Goal: Task Accomplishment & Management: Manage account settings

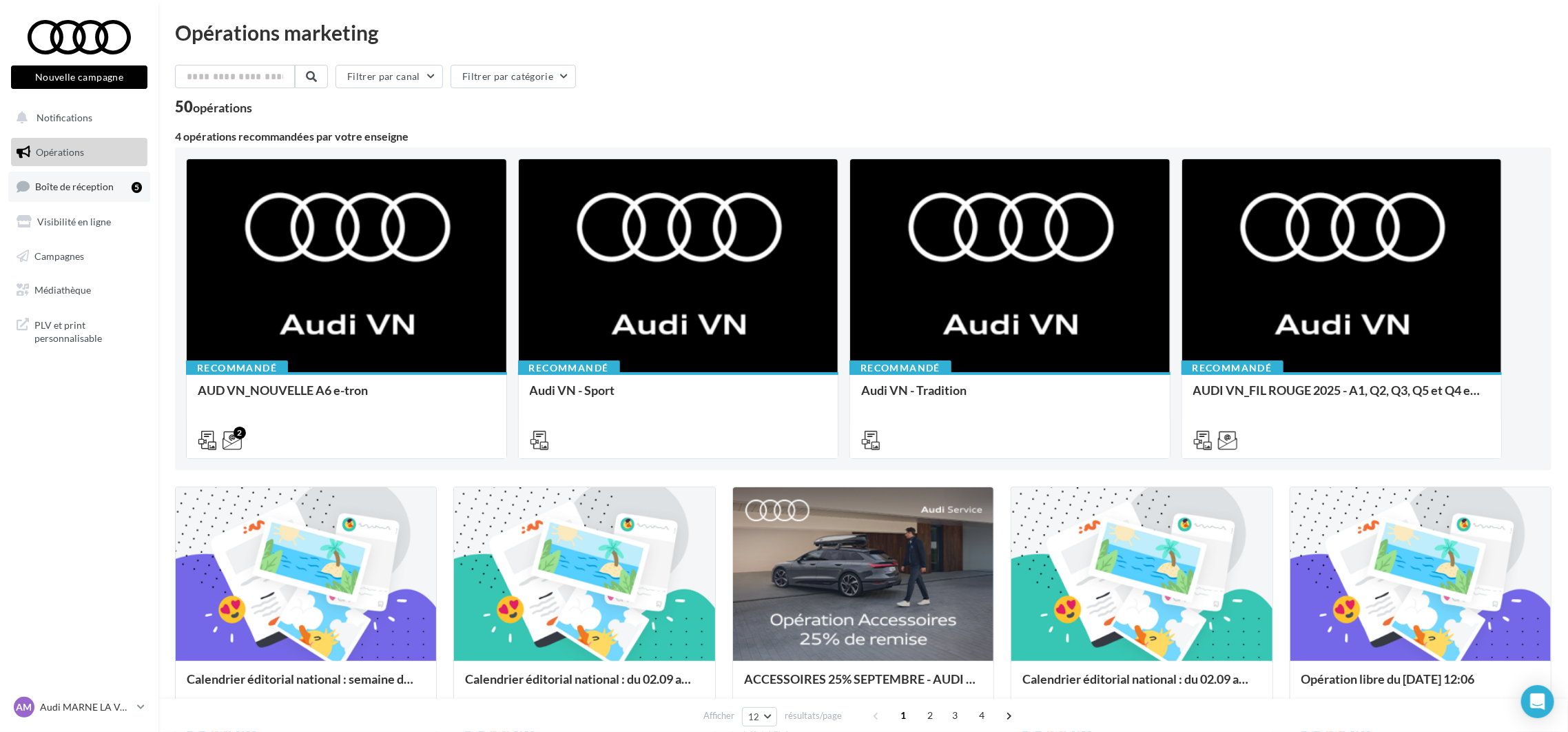
click at [60, 180] on span "Boîte de réception" at bounding box center [74, 186] width 78 height 11
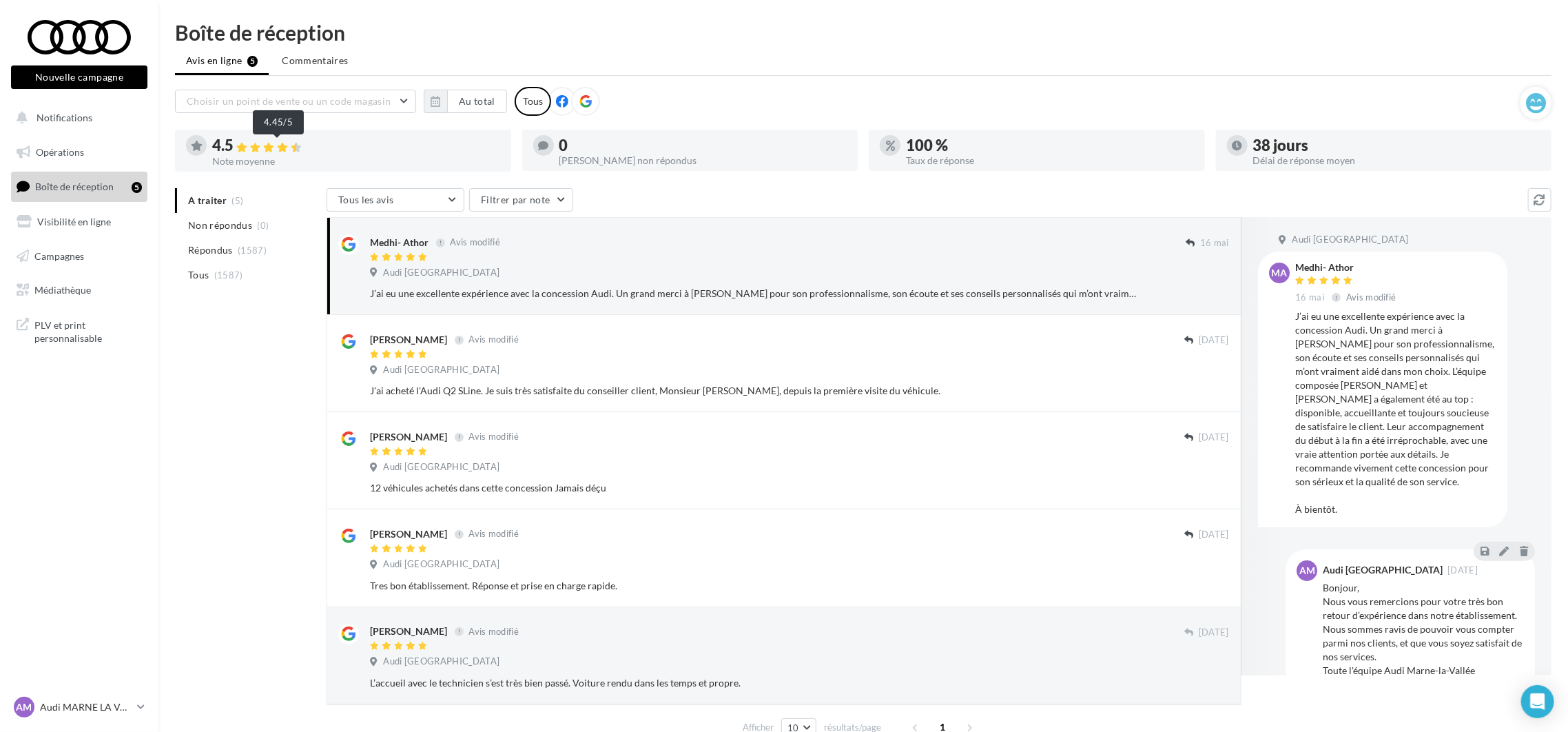
click at [274, 145] on icon at bounding box center [268, 148] width 11 height 10
click at [473, 98] on button "Au total" at bounding box center [477, 101] width 60 height 24
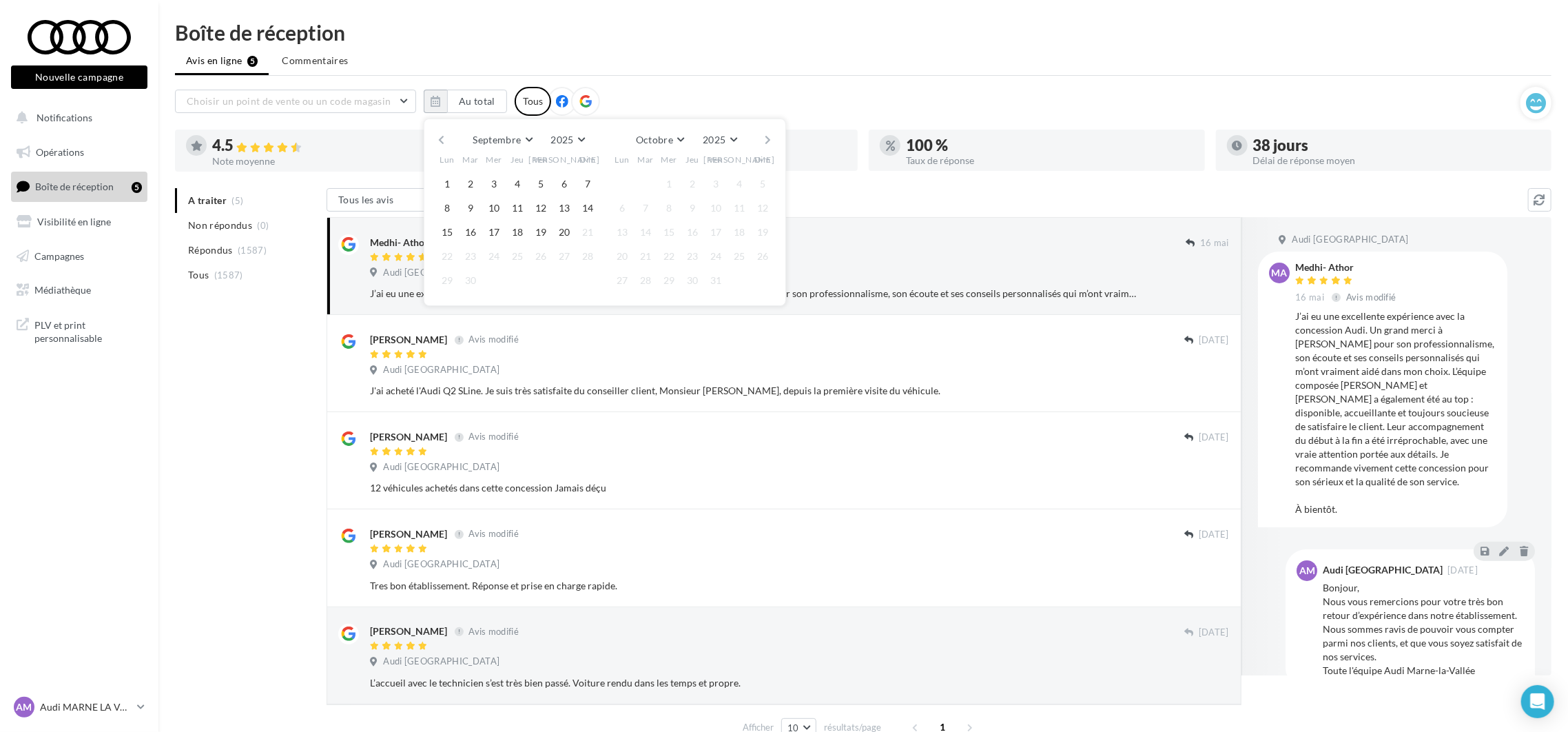
click at [438, 135] on button "button" at bounding box center [441, 140] width 11 height 19
click at [584, 183] on button "1" at bounding box center [587, 184] width 21 height 21
click at [773, 132] on button "button" at bounding box center [768, 140] width 11 height 19
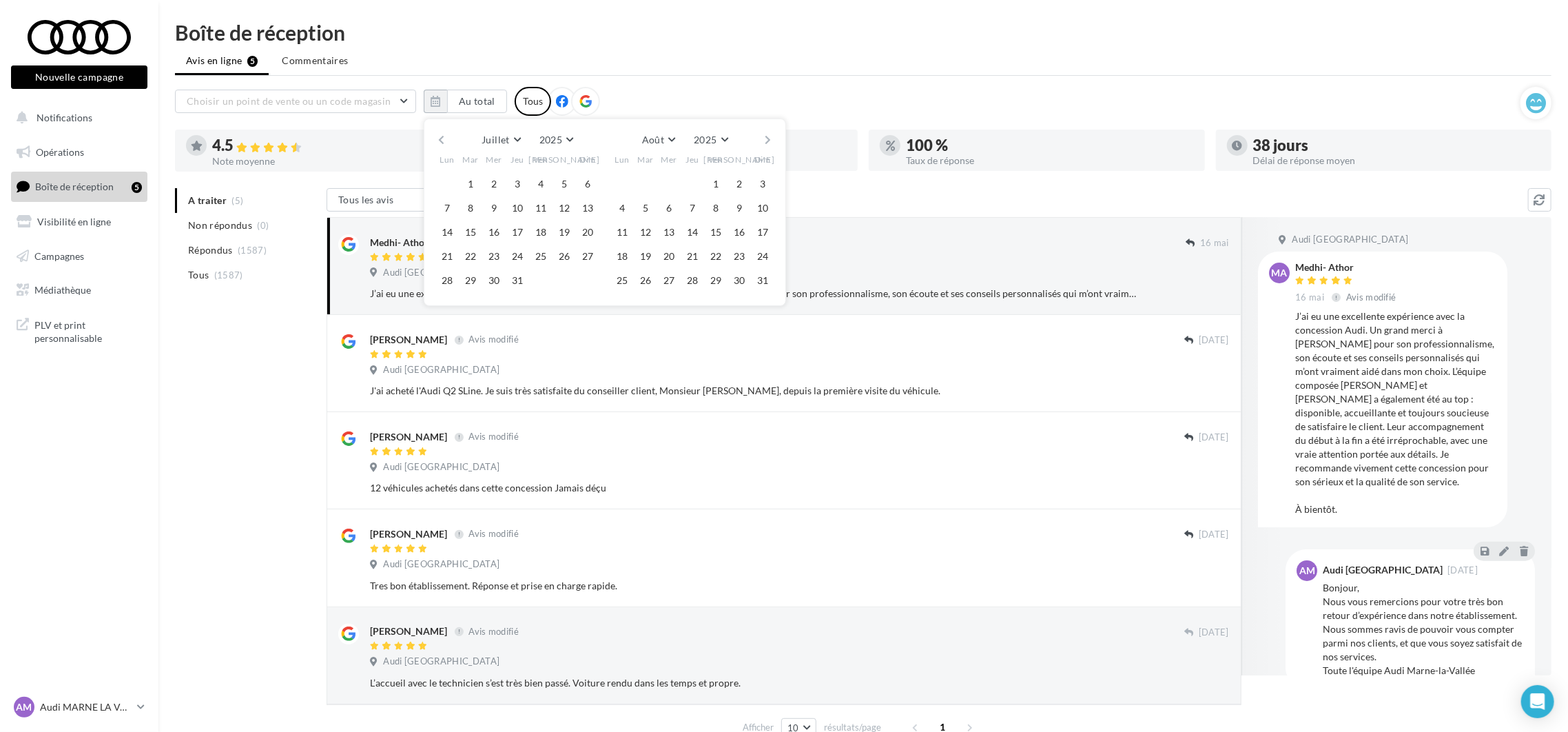
click at [773, 132] on button "button" at bounding box center [768, 140] width 11 height 19
click at [564, 226] on button "20" at bounding box center [564, 232] width 21 height 21
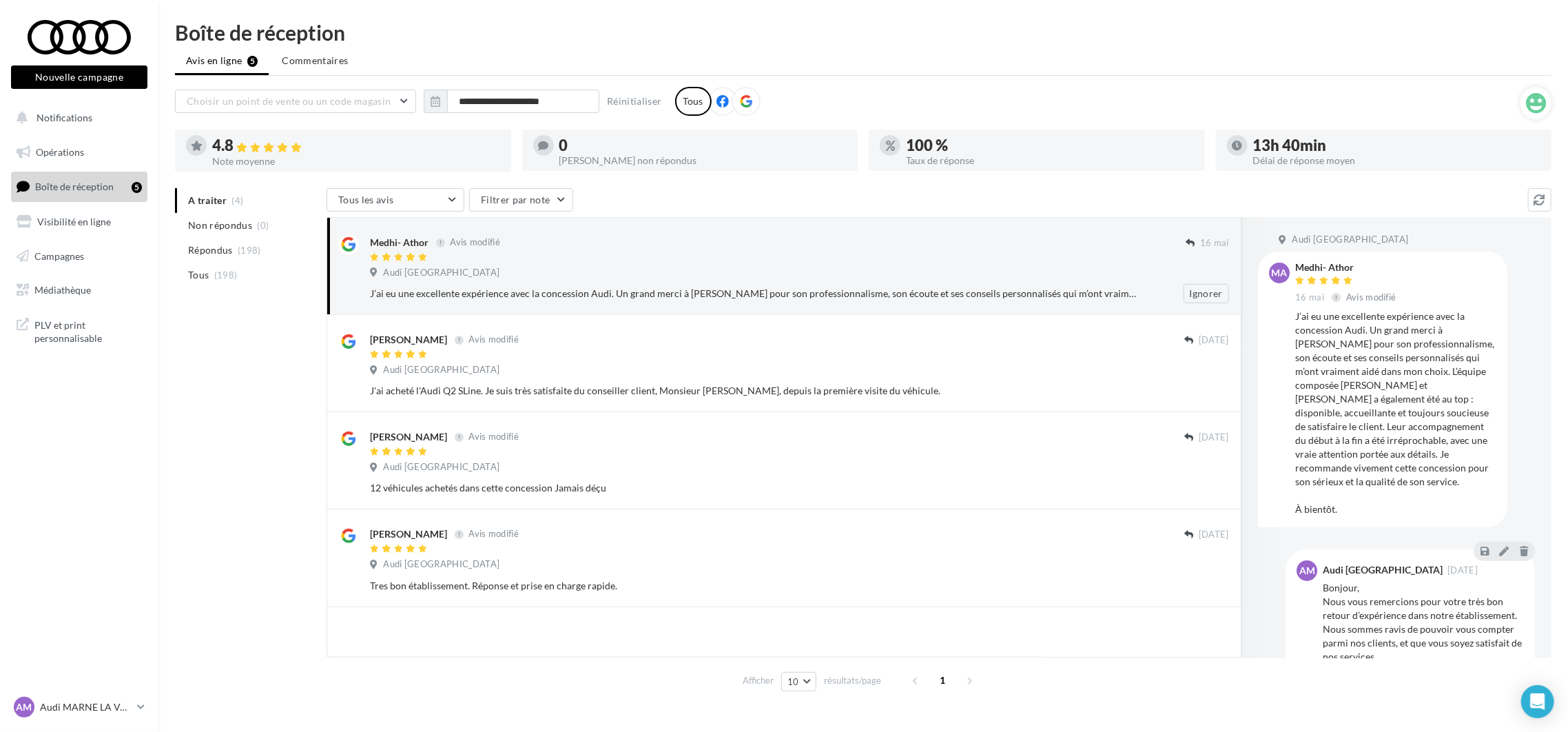
click at [584, 264] on div "Medhi- Athor Avis modifié [DATE] Audi [GEOGRAPHIC_DATA]ai eu une excellente exp…" at bounding box center [799, 269] width 859 height 69
click at [1212, 297] on button "Ignorer" at bounding box center [1207, 293] width 46 height 19
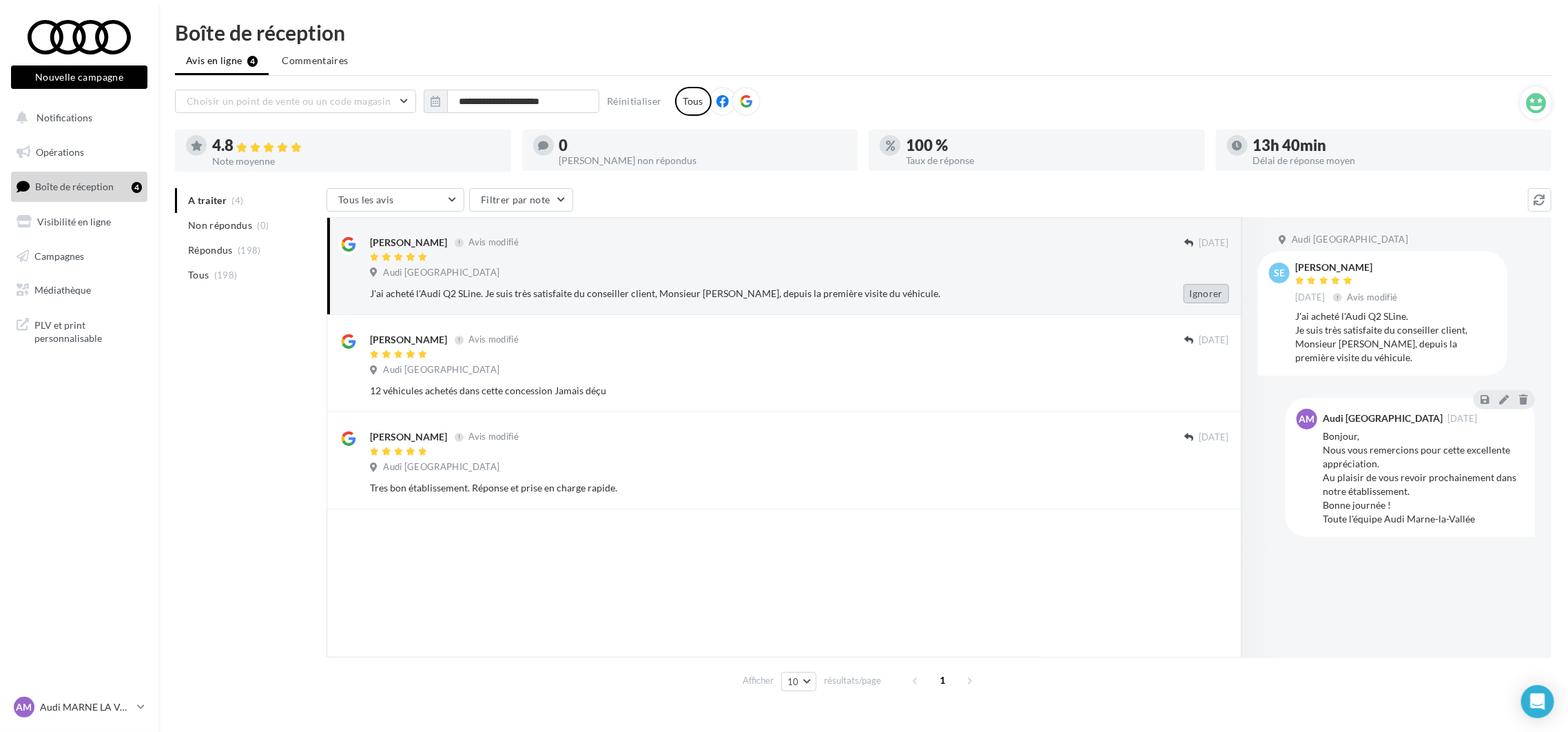
click at [1202, 287] on button "Ignorer" at bounding box center [1207, 293] width 46 height 19
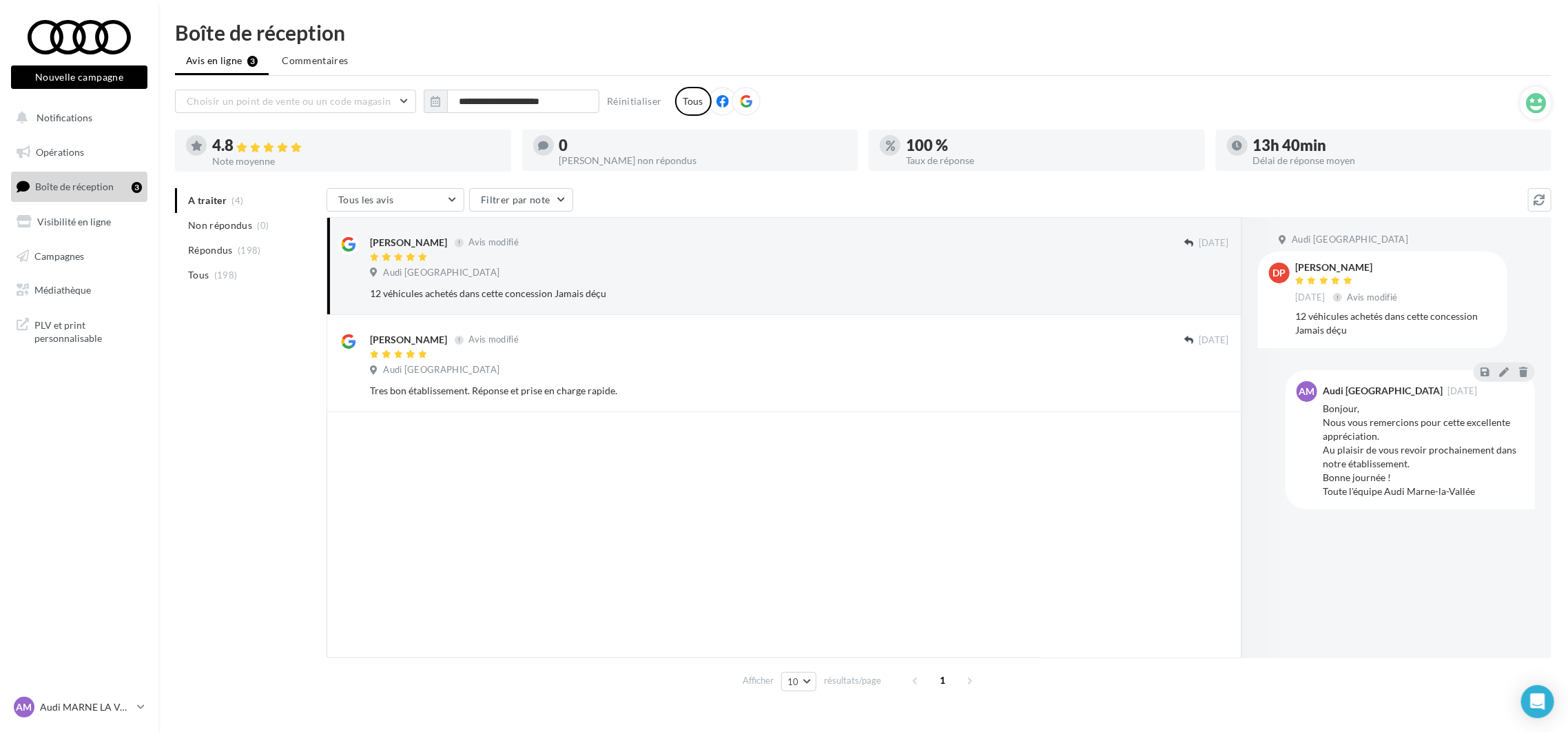
click at [1202, 287] on button "Ignorer" at bounding box center [1207, 293] width 46 height 19
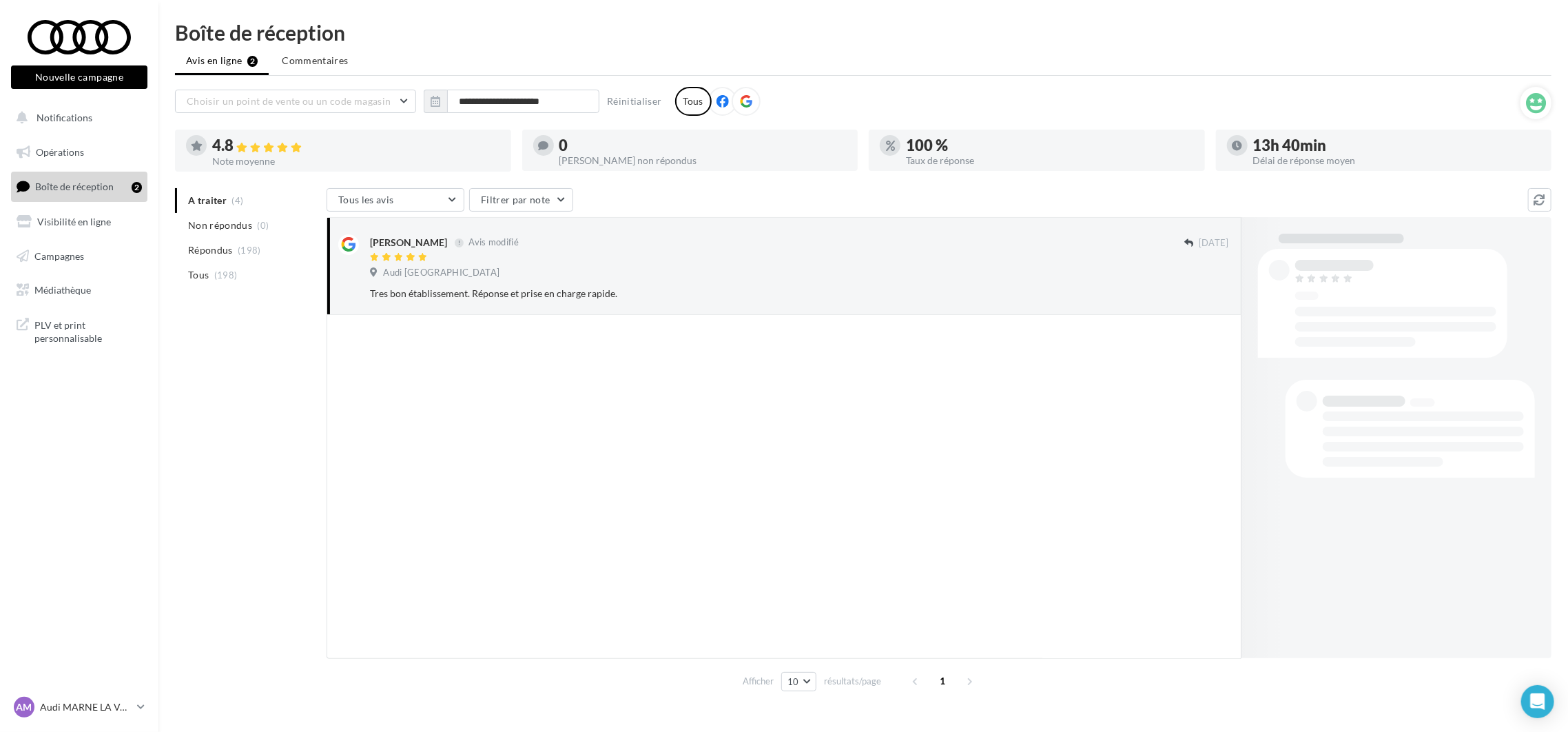
click at [1202, 287] on button "Ignorer" at bounding box center [1207, 293] width 46 height 19
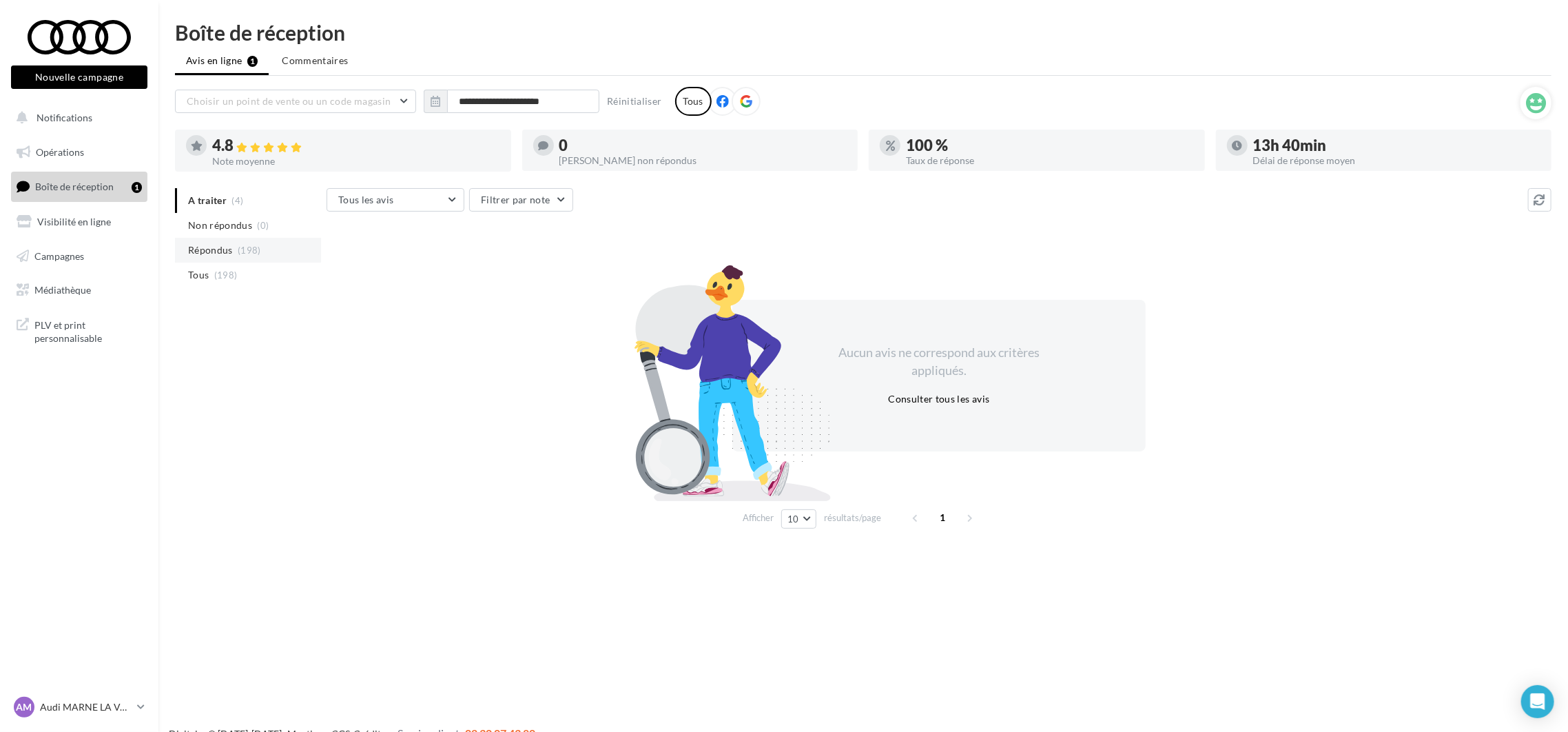
click at [193, 247] on span "Répondus" at bounding box center [210, 249] width 45 height 14
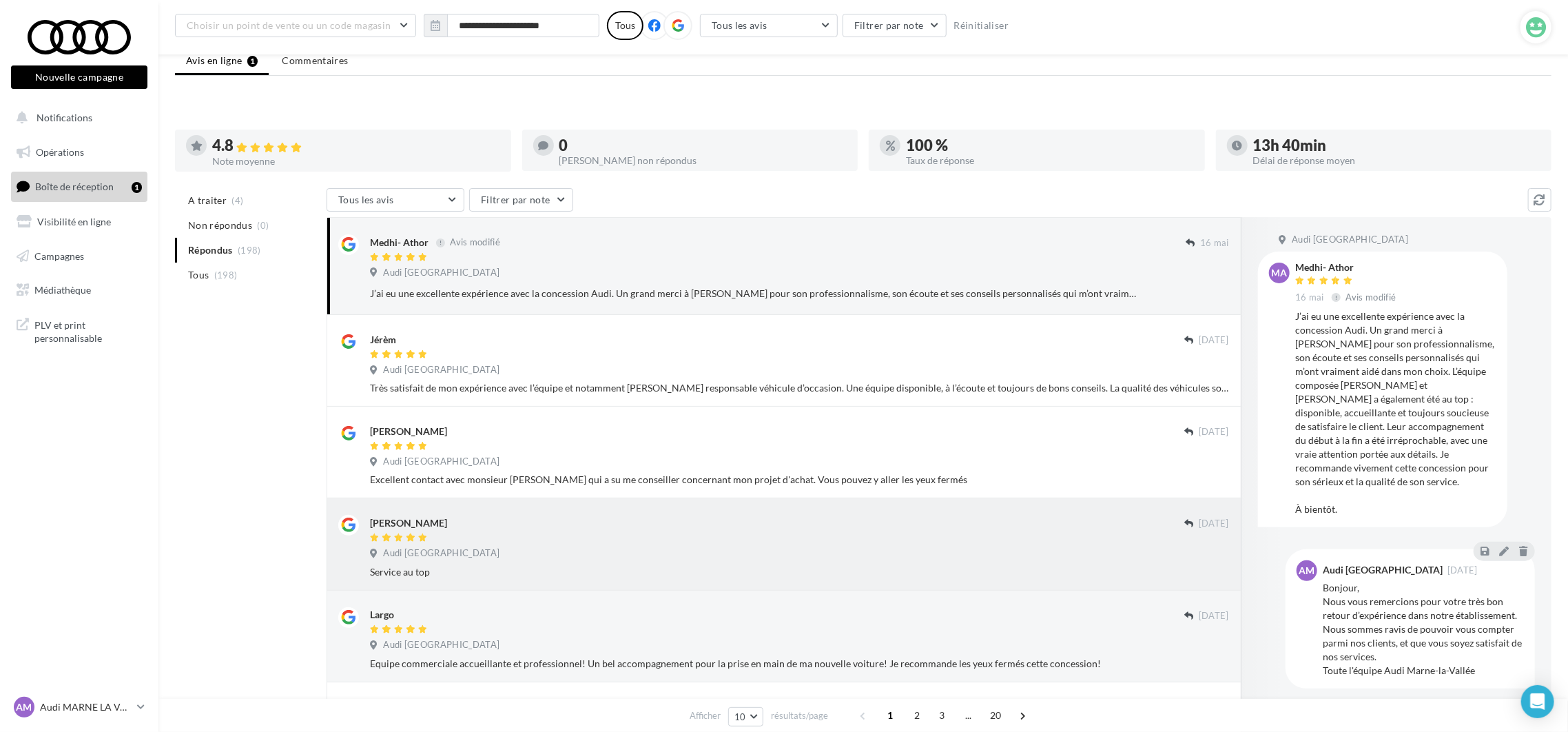
scroll to position [493, 0]
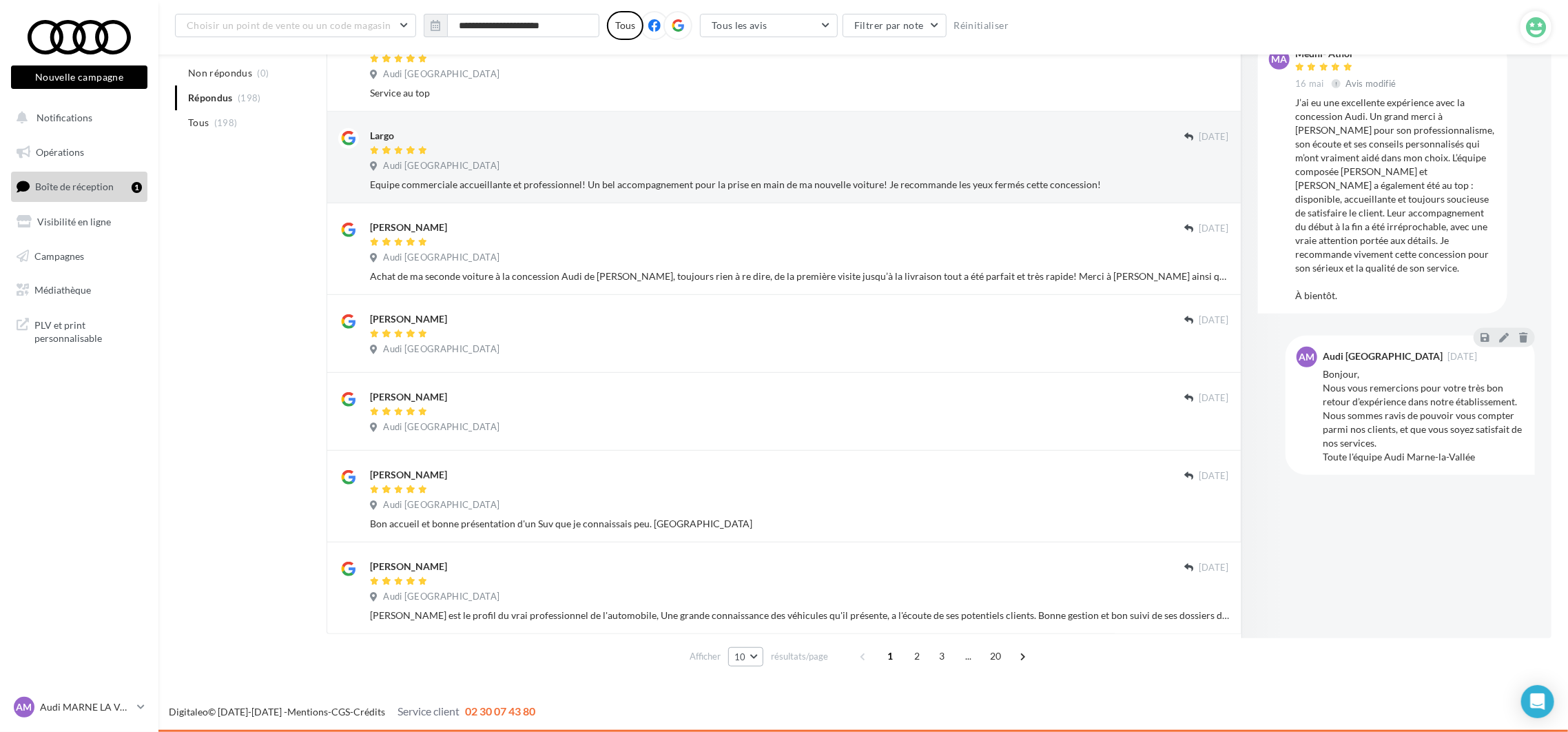
click at [754, 656] on button "10" at bounding box center [746, 656] width 35 height 19
click at [743, 630] on span "50" at bounding box center [744, 631] width 11 height 11
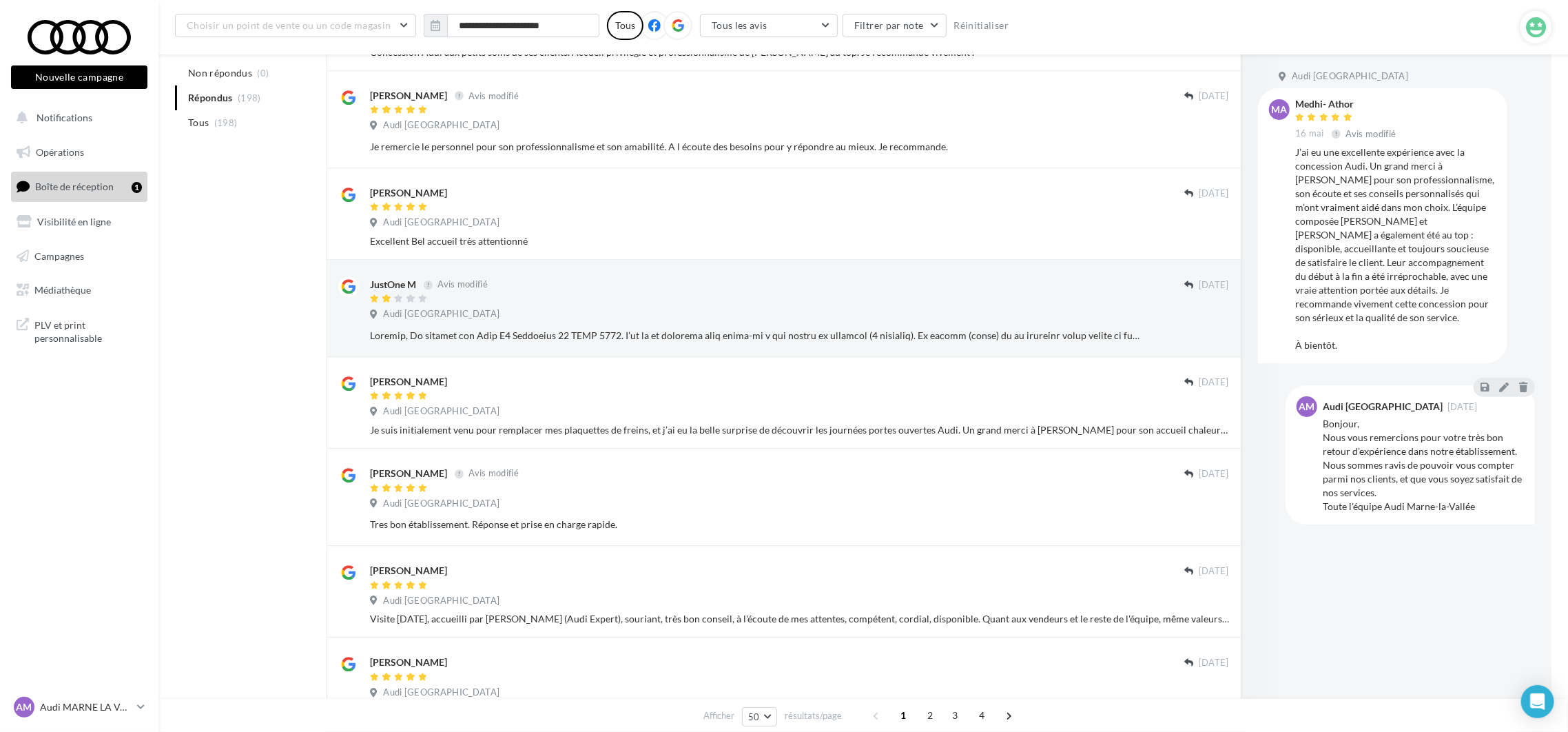
scroll to position [2628, 0]
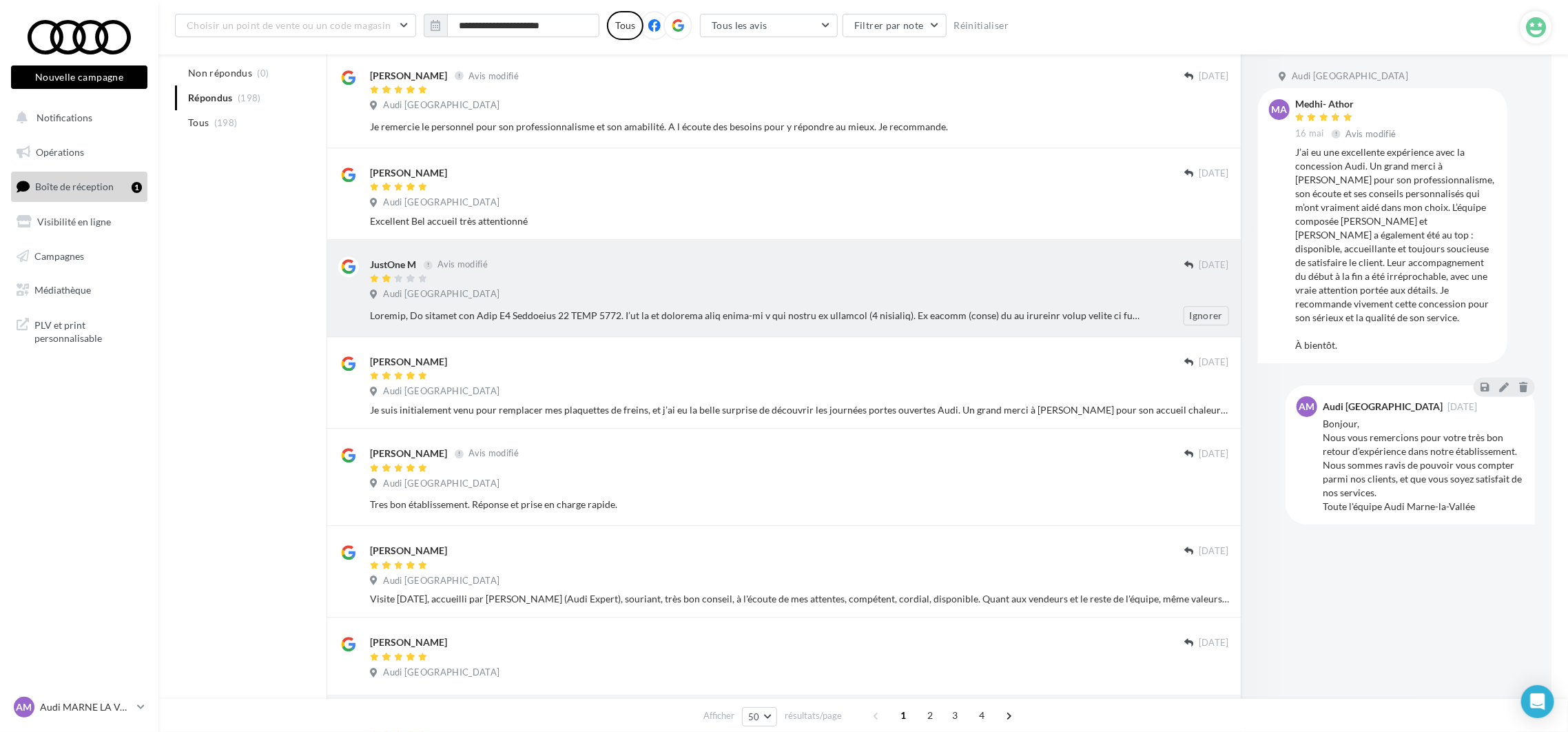
click at [527, 286] on div at bounding box center [777, 280] width 815 height 11
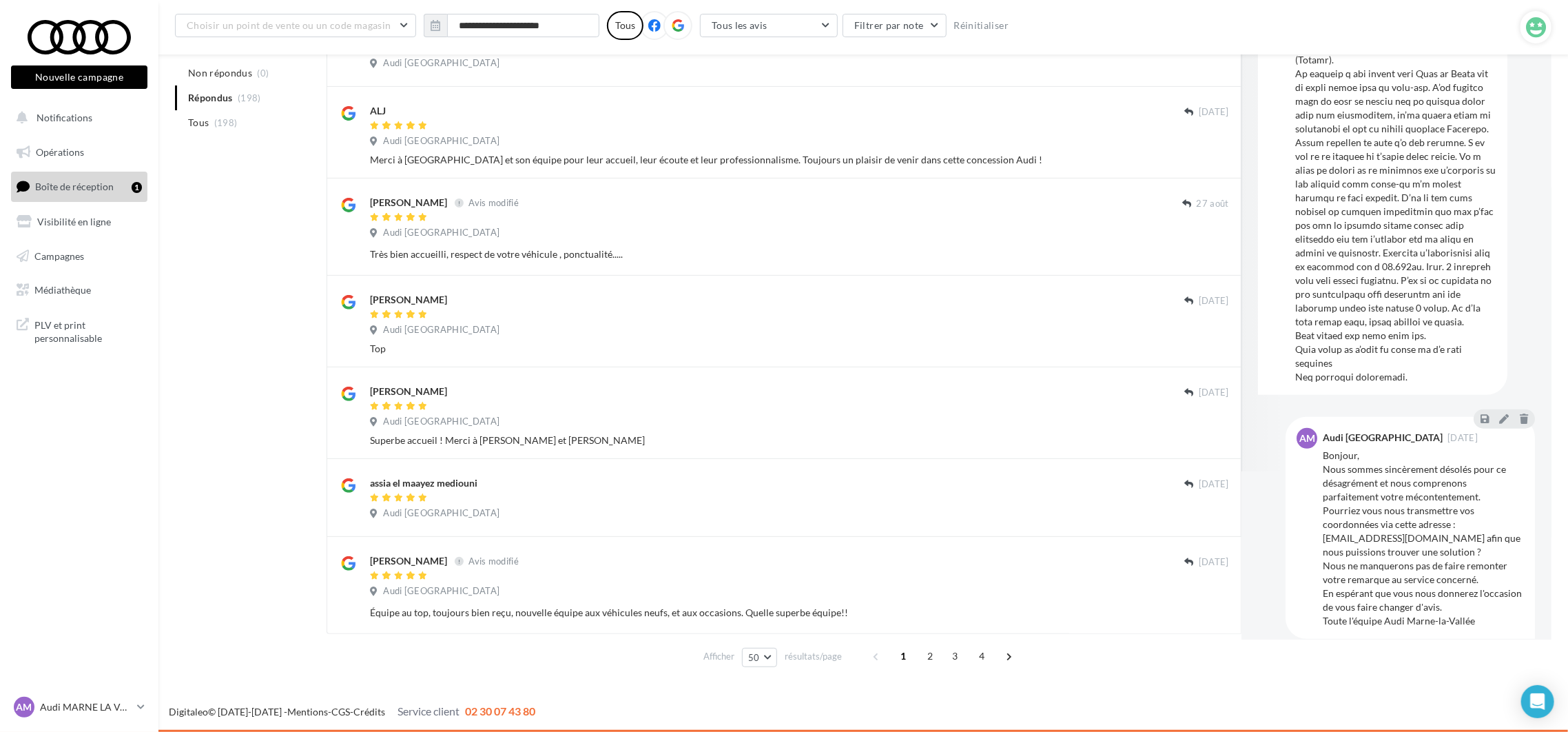
scroll to position [4151, 0]
click at [924, 659] on span "2" at bounding box center [931, 656] width 22 height 22
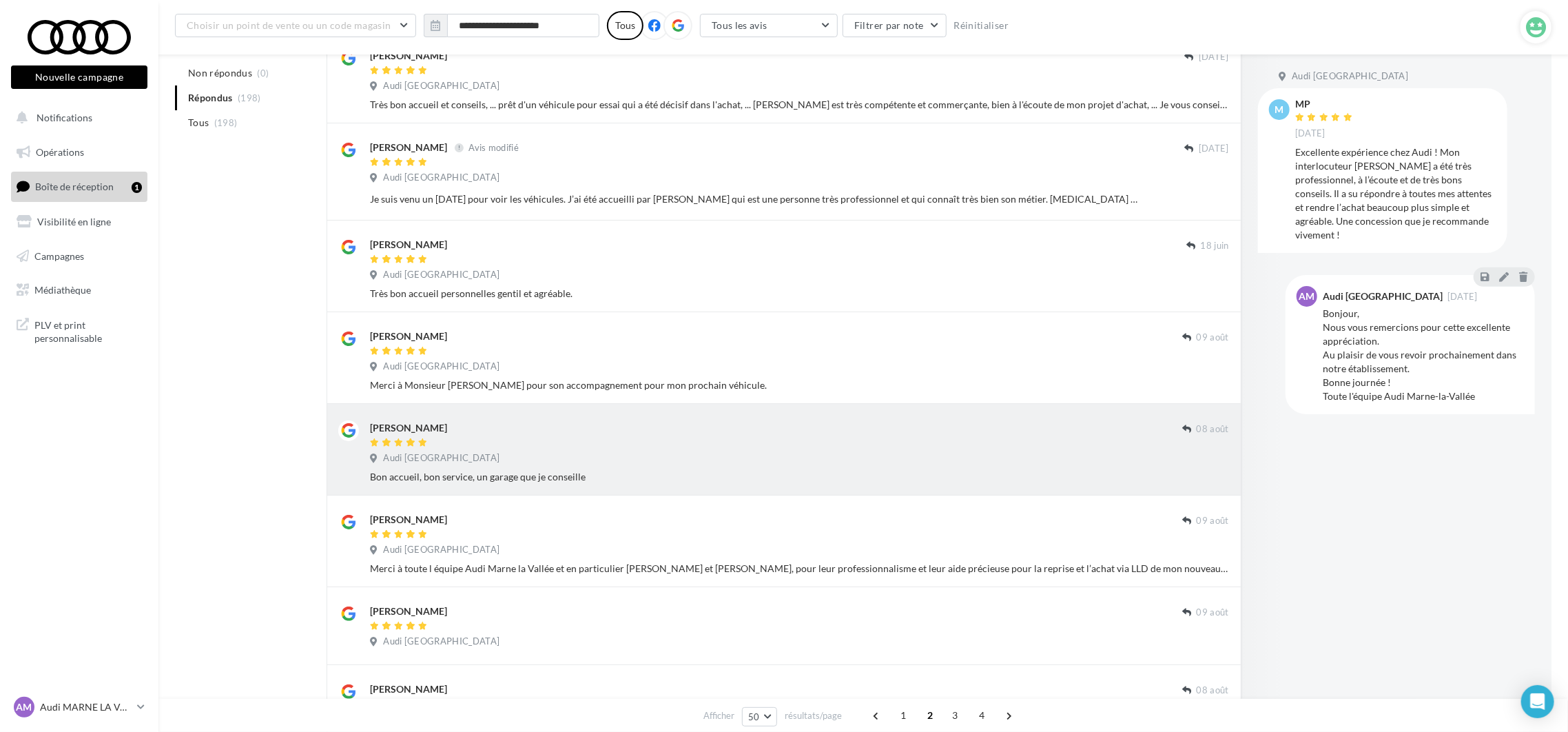
scroll to position [4105, 0]
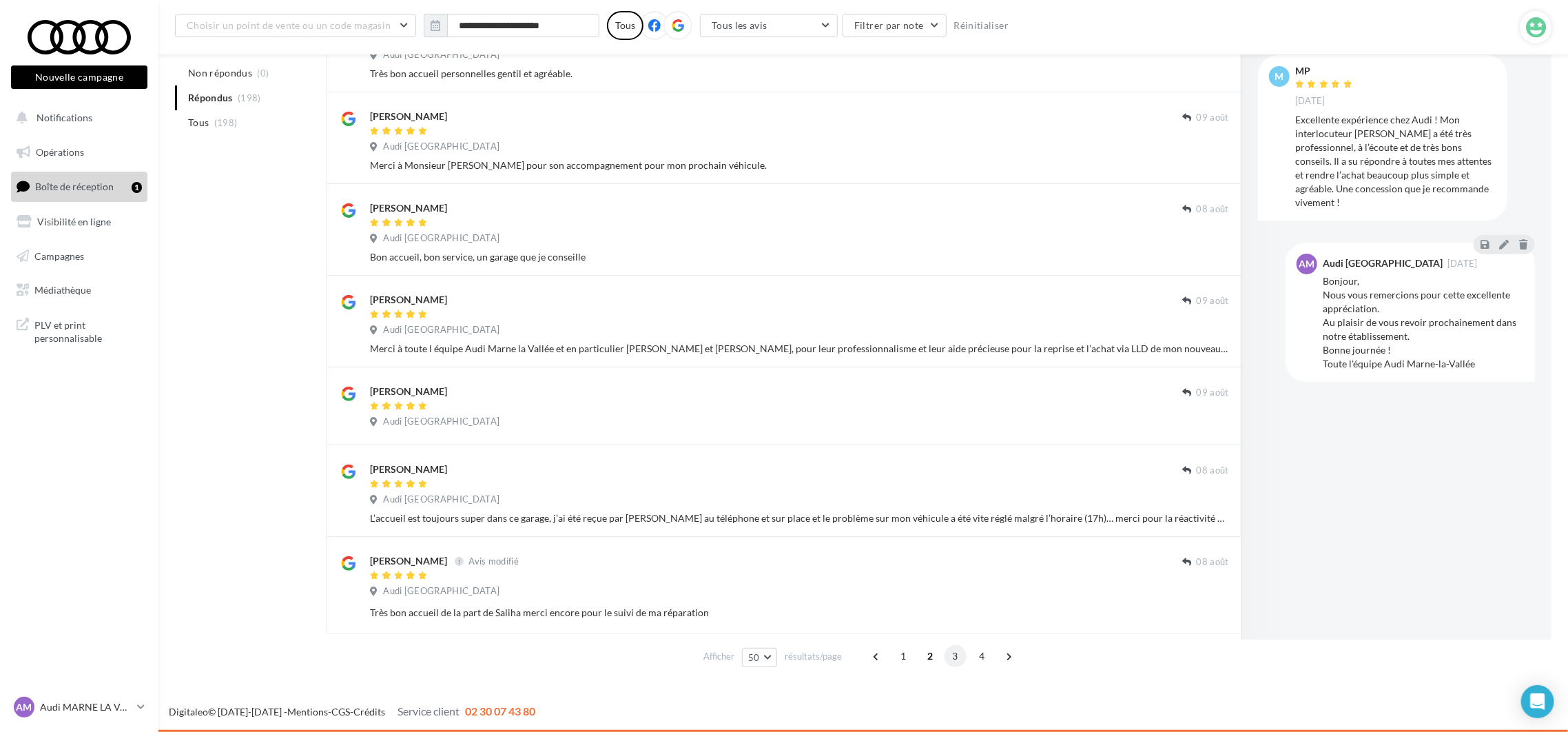
click at [958, 659] on span "3" at bounding box center [955, 656] width 22 height 22
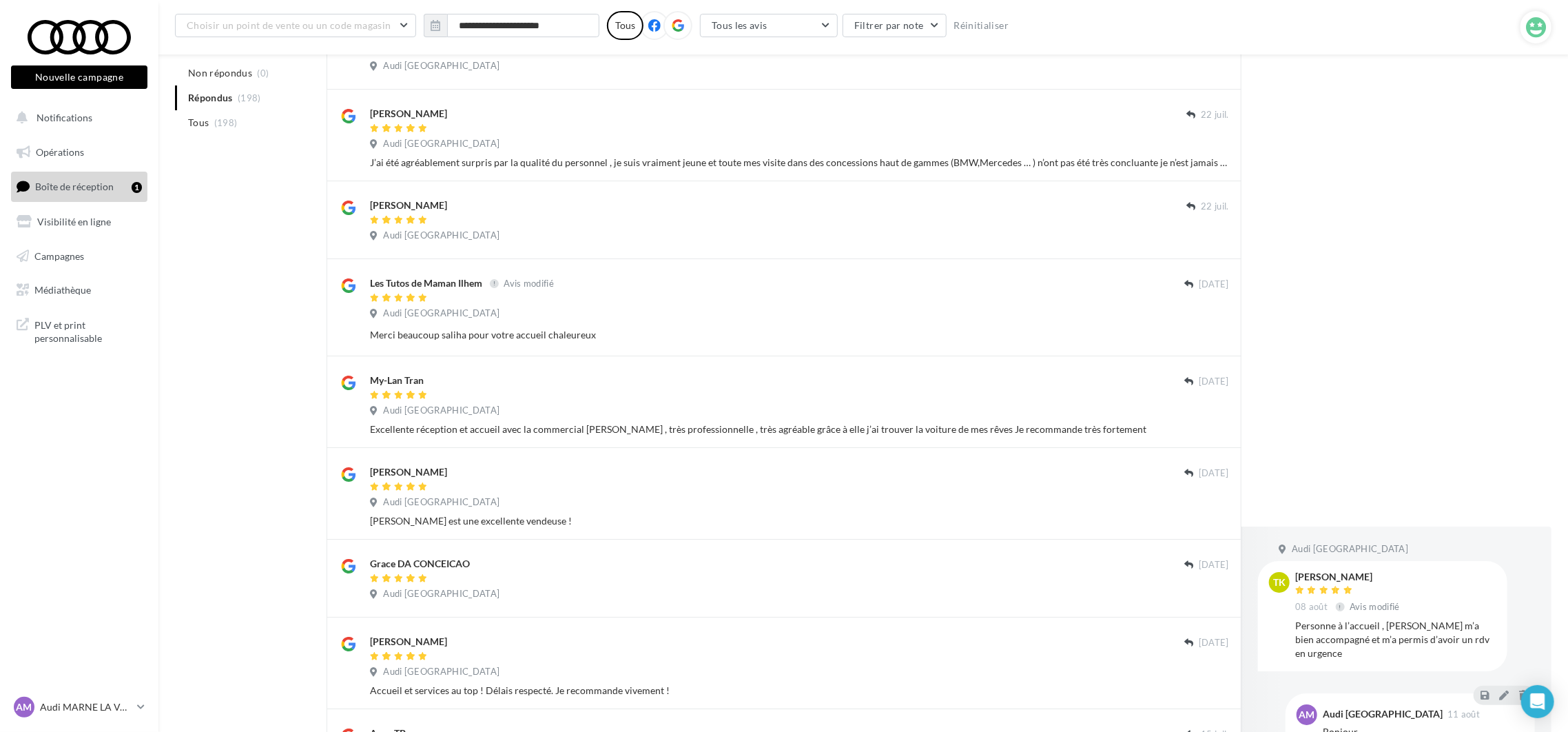
scroll to position [4071, 0]
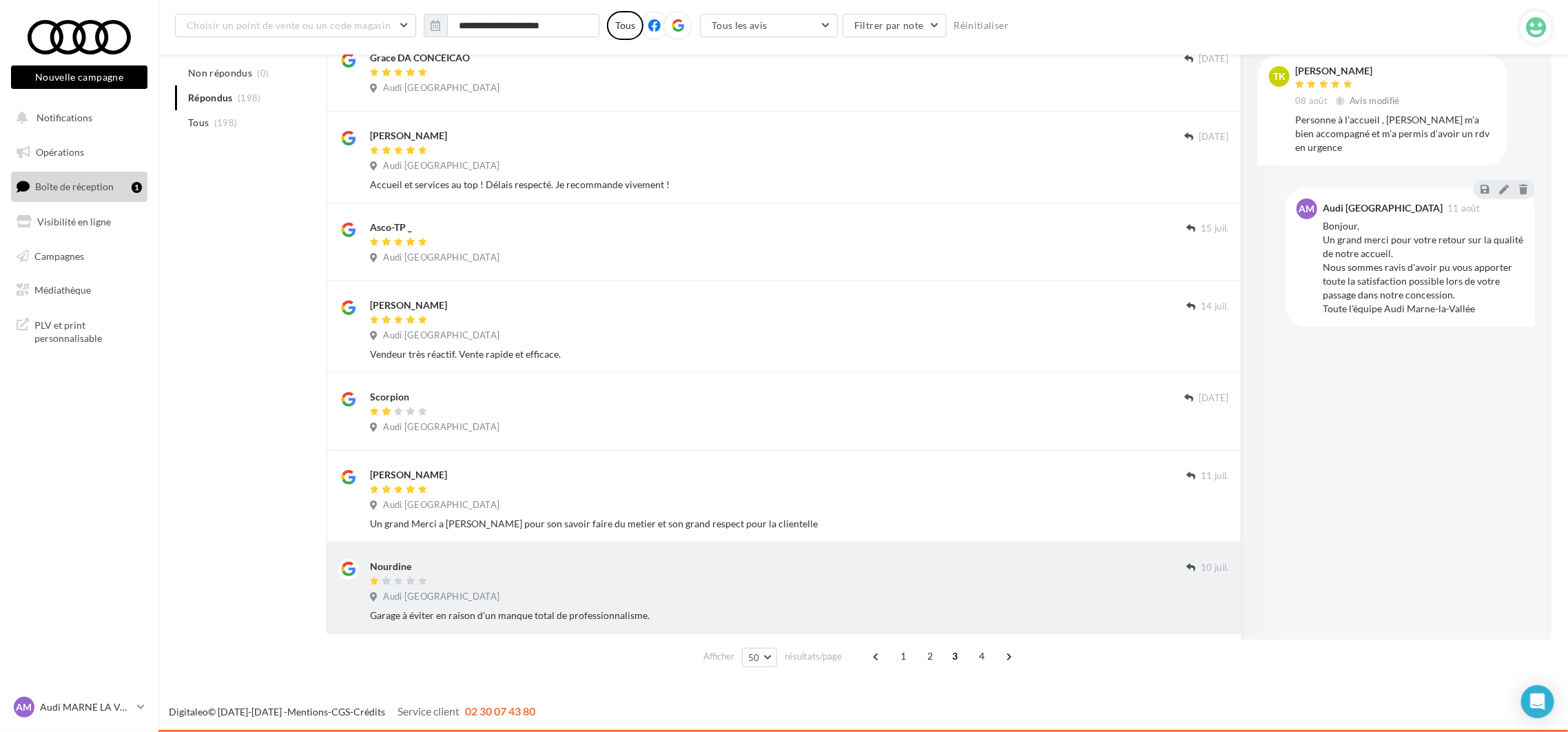
click at [730, 594] on div "Audi [GEOGRAPHIC_DATA]" at bounding box center [799, 597] width 859 height 15
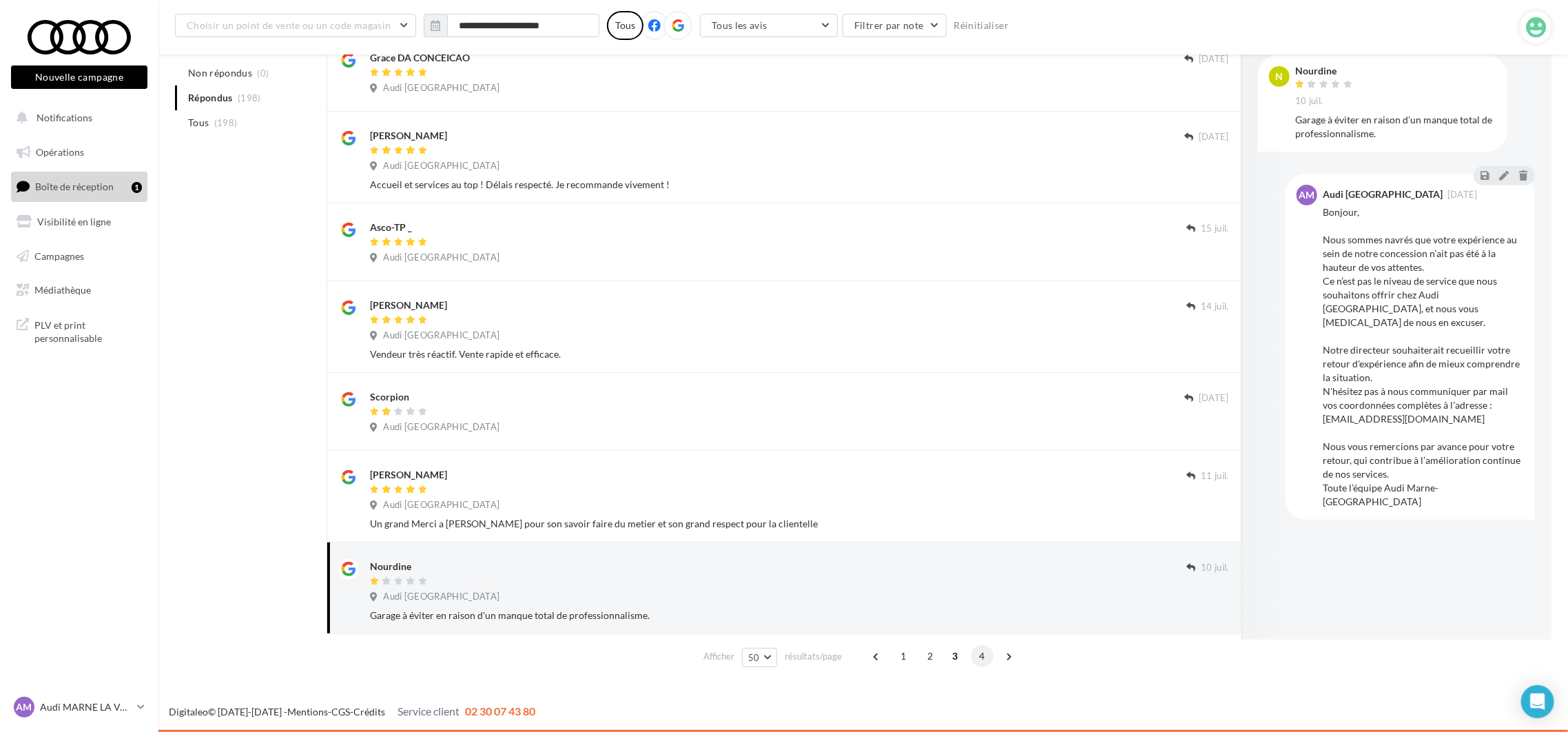
click at [975, 658] on span "4" at bounding box center [982, 656] width 22 height 22
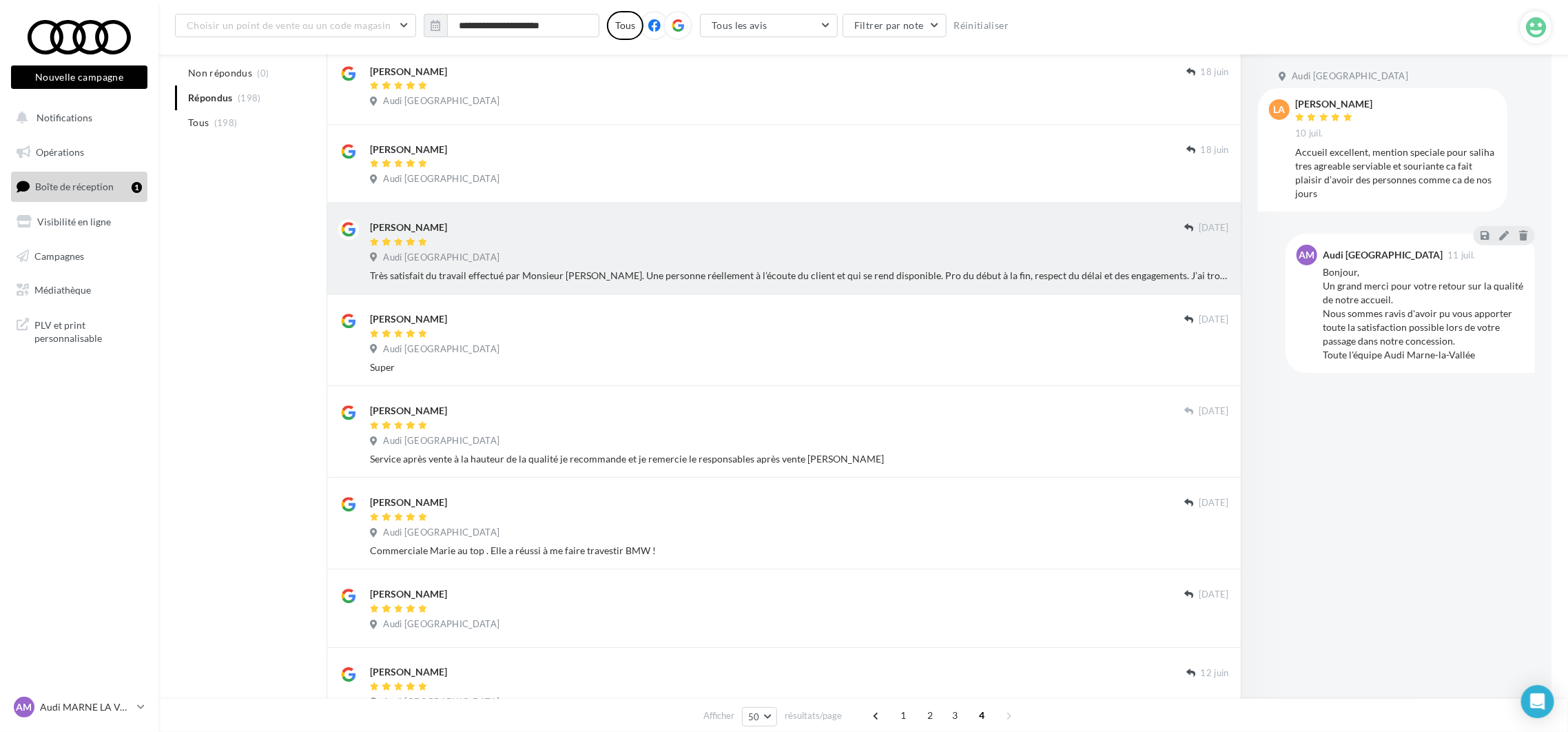
scroll to position [2698, 0]
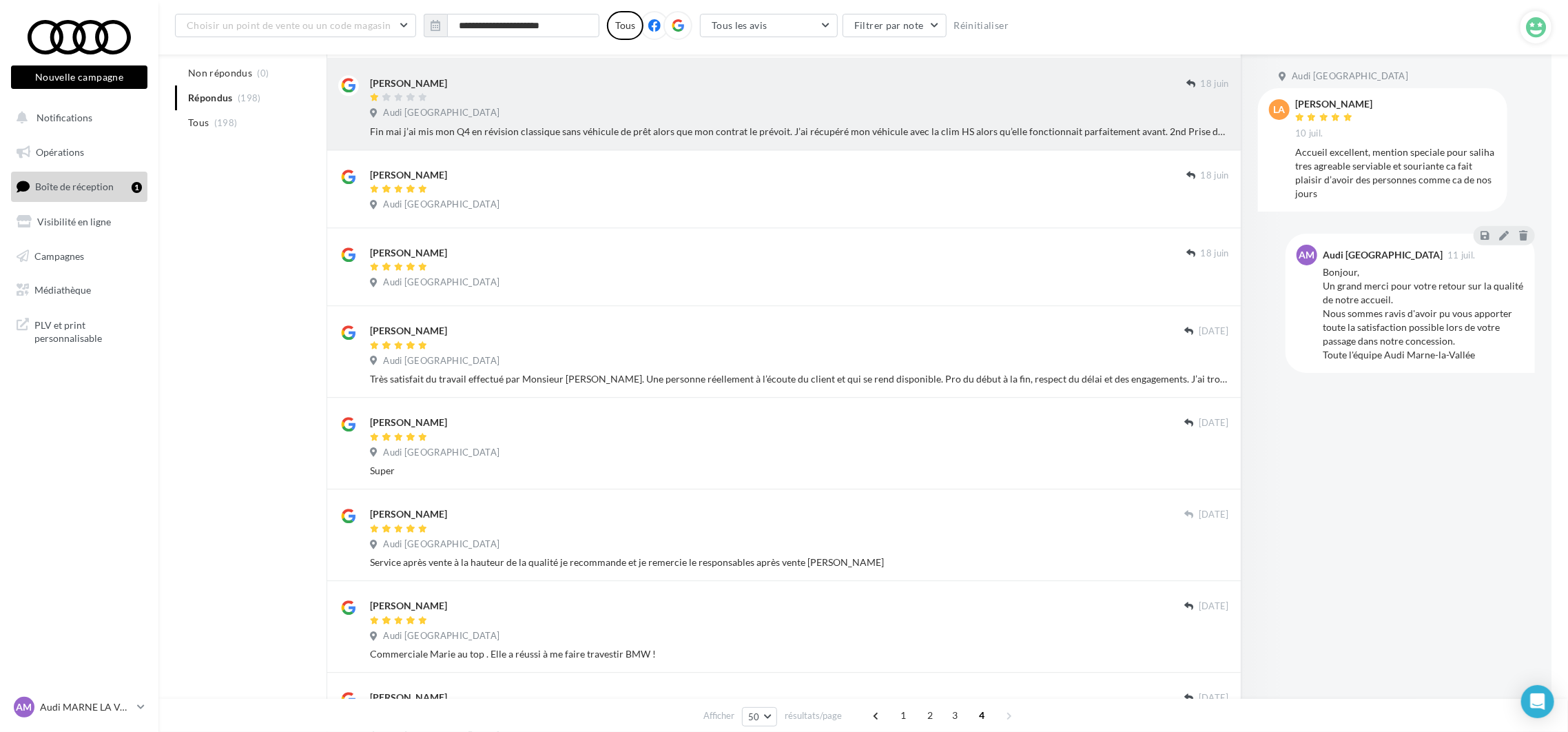
click at [625, 122] on div "Audi [GEOGRAPHIC_DATA]" at bounding box center [799, 114] width 859 height 15
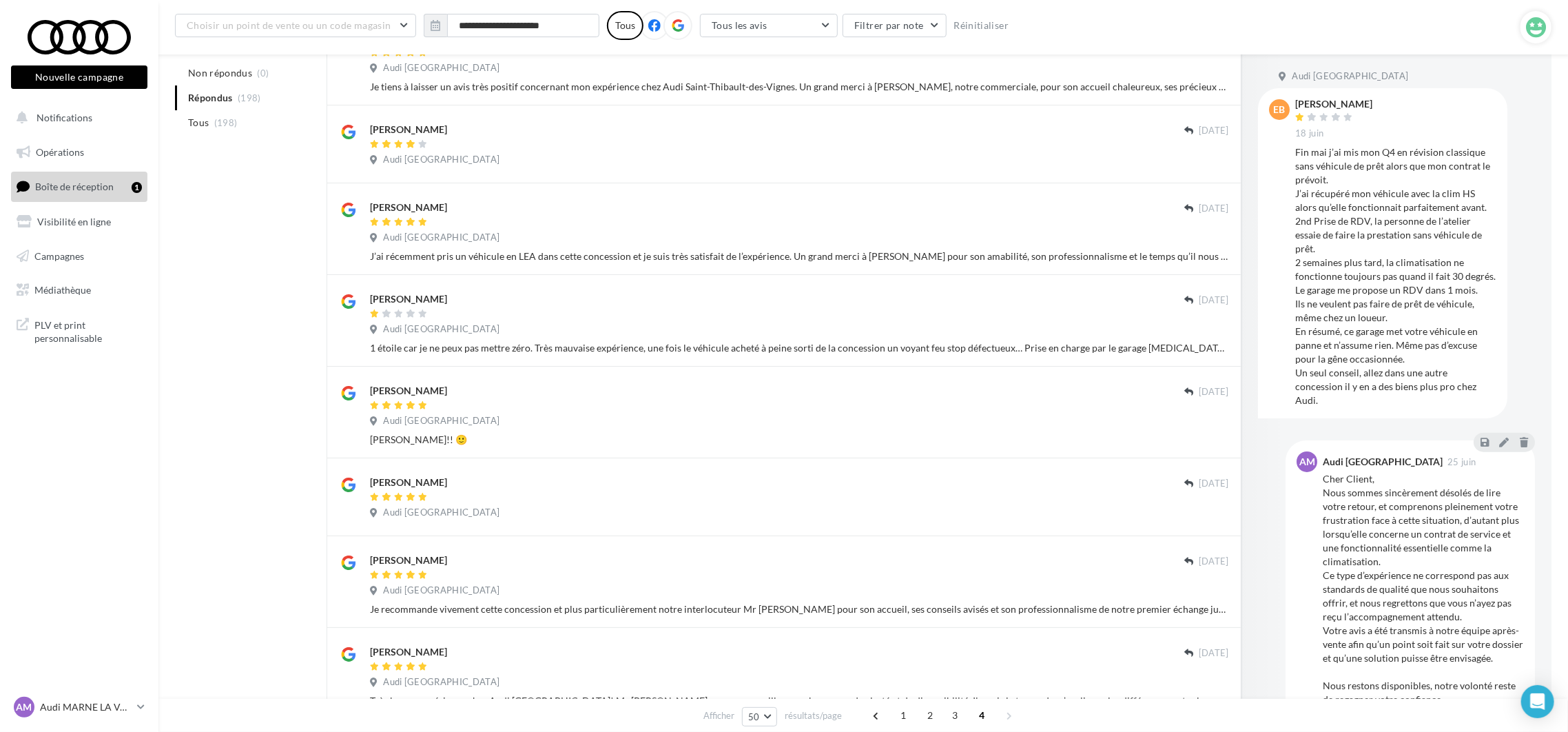
scroll to position [3885, 0]
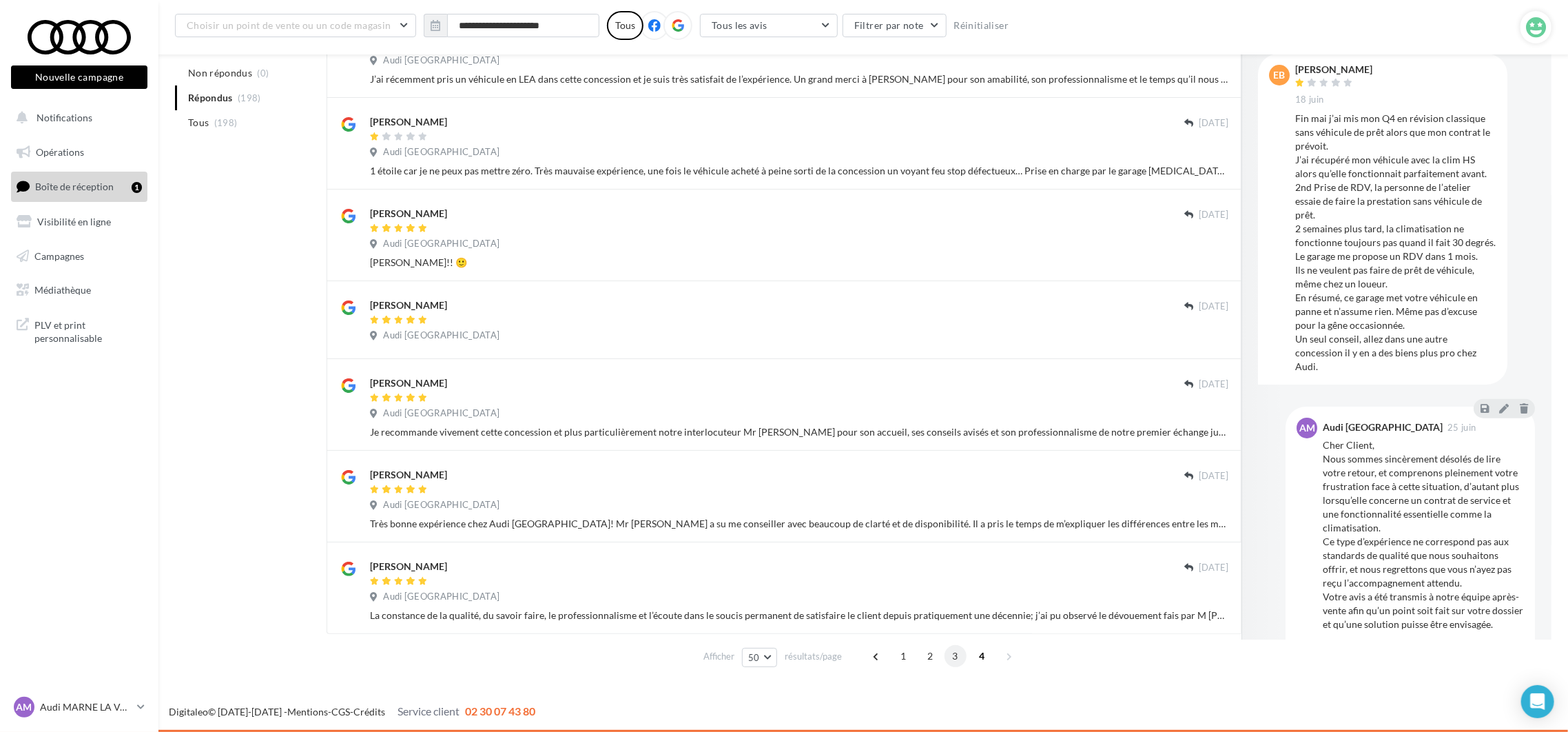
click at [951, 659] on span "3" at bounding box center [955, 656] width 22 height 22
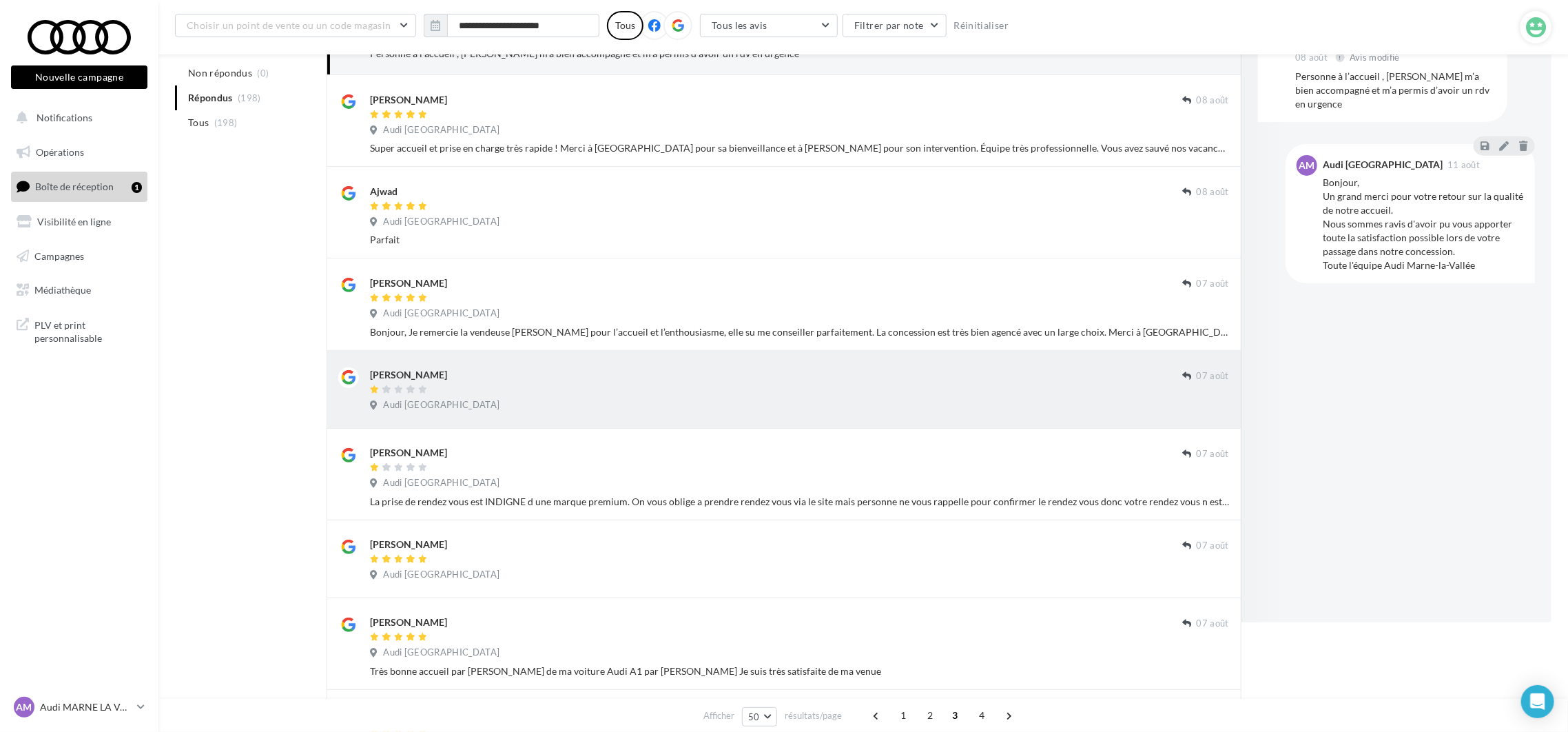
click at [640, 410] on div "Audi [GEOGRAPHIC_DATA]" at bounding box center [799, 406] width 859 height 15
